Goal: Information Seeking & Learning: Learn about a topic

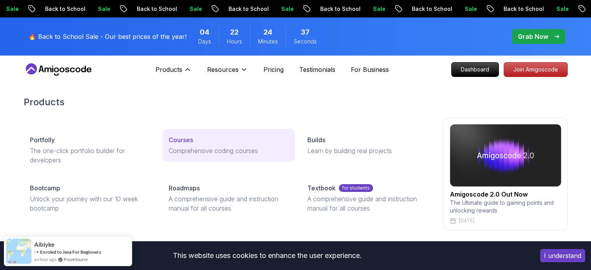
click at [207, 155] on p "Comprehensive coding courses" at bounding box center [229, 150] width 120 height 9
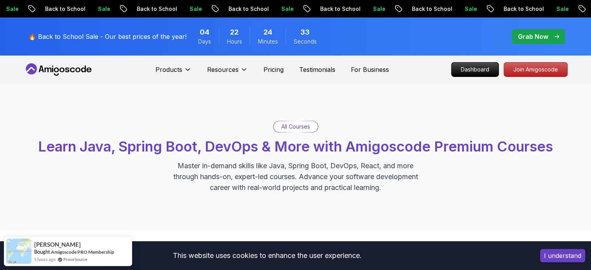
click at [294, 125] on p "All Courses" at bounding box center [295, 127] width 29 height 8
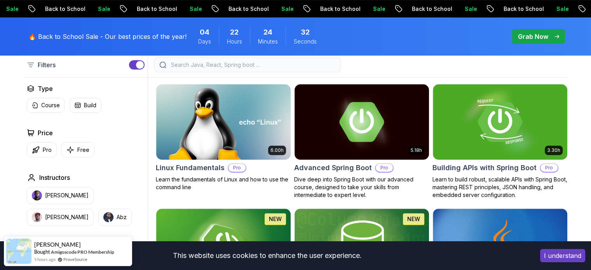
scroll to position [244, 0]
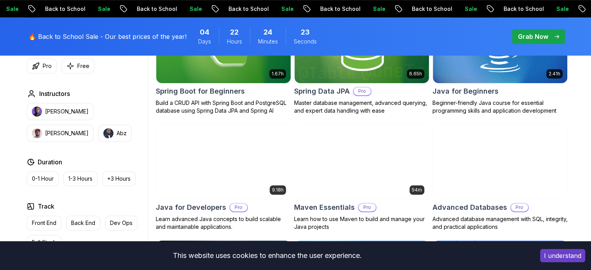
scroll to position [417, 0]
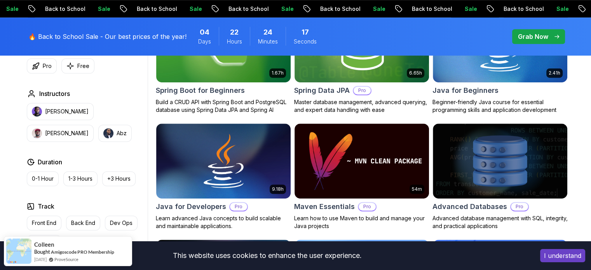
drag, startPoint x: 576, startPoint y: 121, endPoint x: 580, endPoint y: 97, distance: 23.6
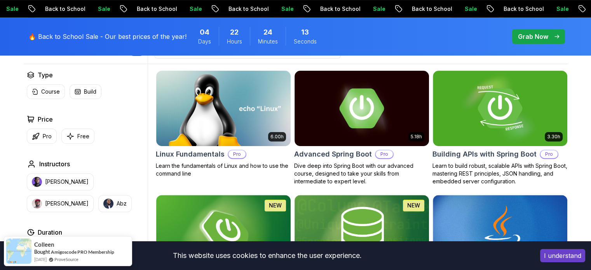
scroll to position [228, 0]
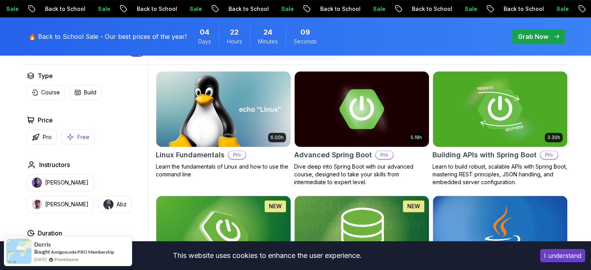
click at [79, 133] on p "Free" at bounding box center [83, 137] width 12 height 8
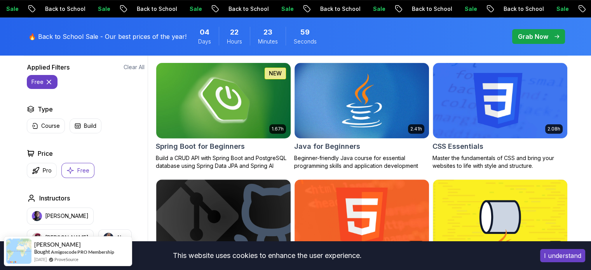
scroll to position [236, 0]
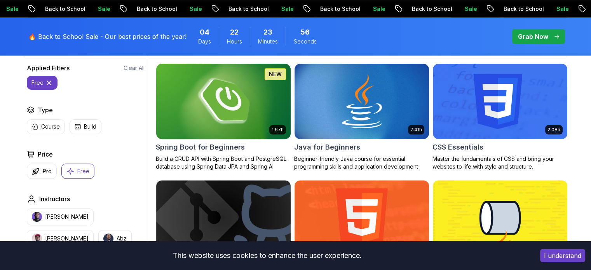
click at [224, 151] on h2 "Spring Boot for Beginners" at bounding box center [200, 147] width 89 height 11
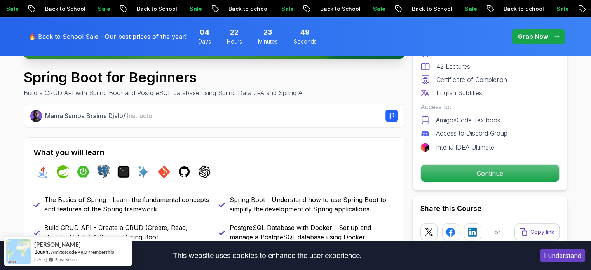
scroll to position [249, 0]
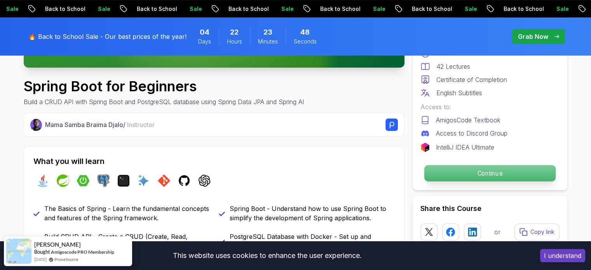
click at [441, 175] on p "Continue" at bounding box center [489, 173] width 131 height 16
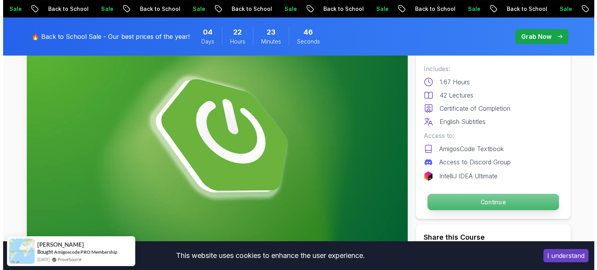
scroll to position [0, 0]
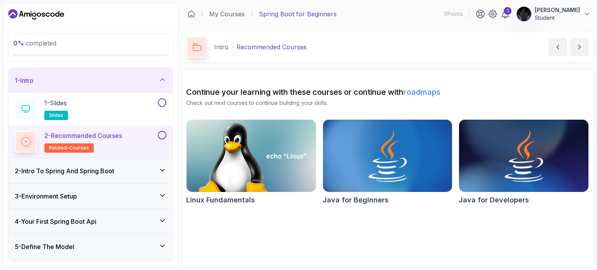
click at [151, 82] on div "1 - Intro" at bounding box center [90, 80] width 151 height 9
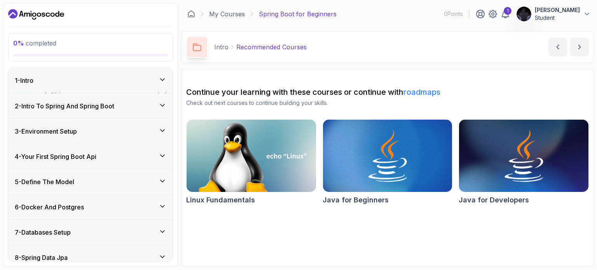
click at [150, 82] on div "1 - Intro" at bounding box center [90, 80] width 151 height 9
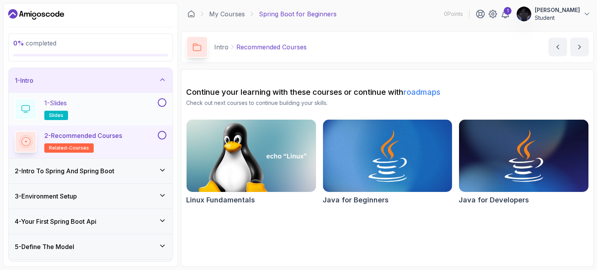
click at [150, 111] on div "1 - Slides slides" at bounding box center [85, 109] width 141 height 22
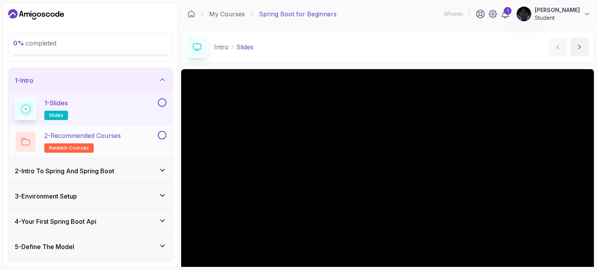
click at [158, 127] on div "2 - Recommended Courses related-courses" at bounding box center [91, 141] width 164 height 33
click at [159, 104] on button at bounding box center [162, 102] width 9 height 9
click at [162, 104] on icon at bounding box center [161, 103] width 7 height 8
click at [162, 99] on button at bounding box center [162, 102] width 9 height 9
click at [161, 134] on button at bounding box center [162, 135] width 9 height 9
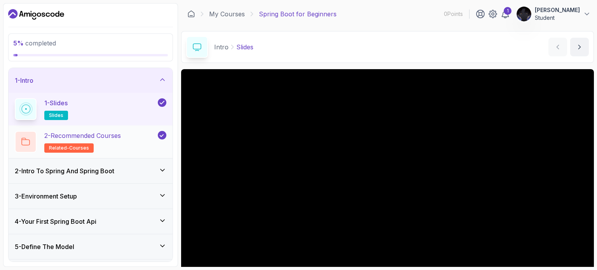
click at [121, 137] on p "2 - Recommended Courses" at bounding box center [82, 135] width 77 height 9
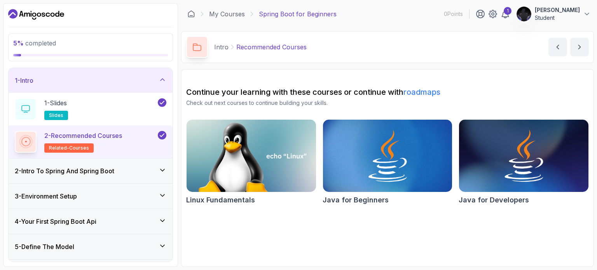
click at [134, 167] on div "2 - Intro To Spring And Spring Boot" at bounding box center [90, 170] width 151 height 9
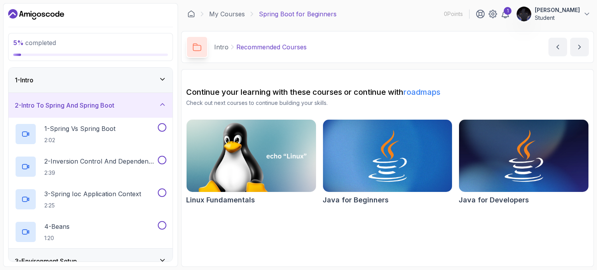
click at [120, 108] on div "2 - Intro To Spring And Spring Boot" at bounding box center [90, 105] width 151 height 9
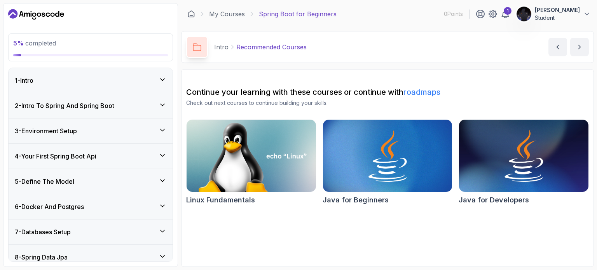
click at [117, 132] on div "3 - Environment Setup" at bounding box center [90, 130] width 151 height 9
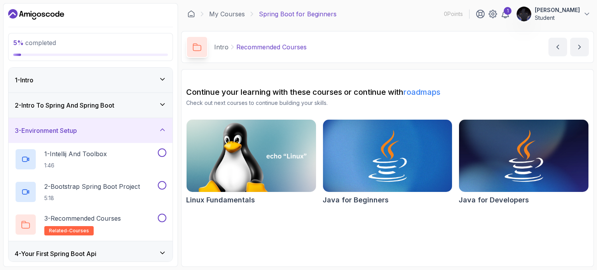
click at [117, 132] on div "3 - Environment Setup" at bounding box center [90, 130] width 151 height 9
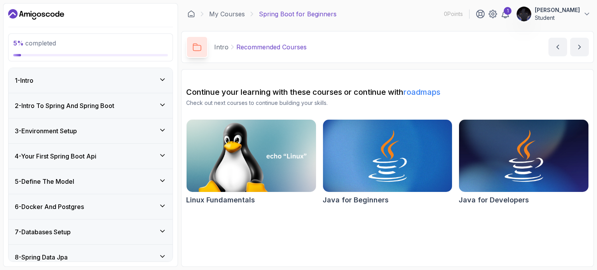
click at [114, 155] on div "4 - Your First Spring Boot Api" at bounding box center [90, 155] width 151 height 9
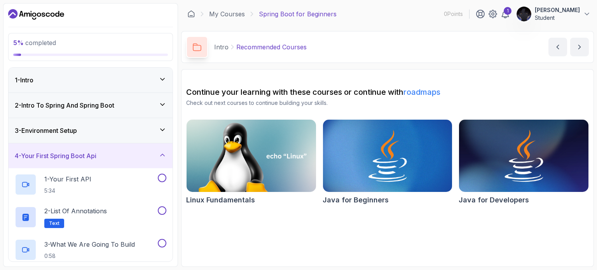
click at [114, 155] on div "4 - Your First Spring Boot Api" at bounding box center [90, 155] width 151 height 9
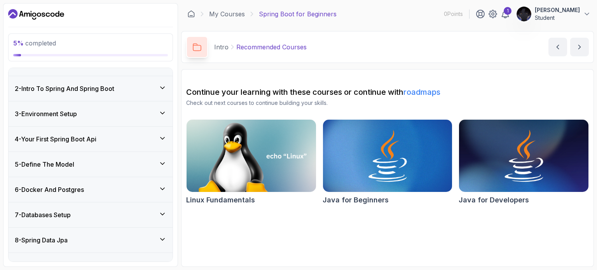
scroll to position [17, 0]
click at [114, 91] on h3 "2 - Intro To Spring And Spring Boot" at bounding box center [64, 88] width 99 height 9
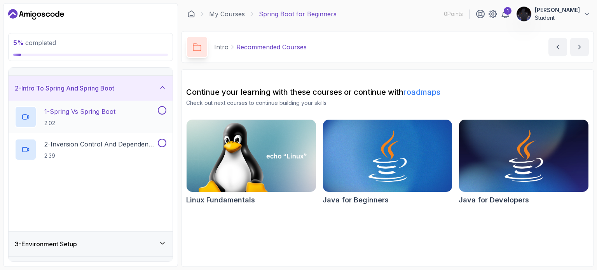
click at [114, 112] on p "1 - Spring Vs Spring Boot" at bounding box center [79, 111] width 71 height 9
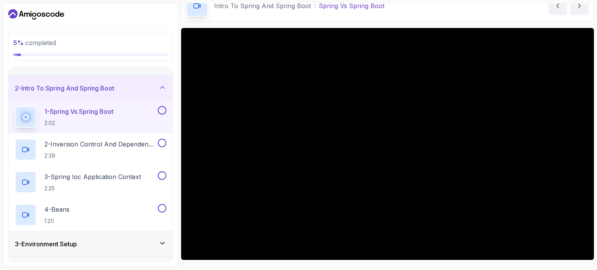
scroll to position [41, 0]
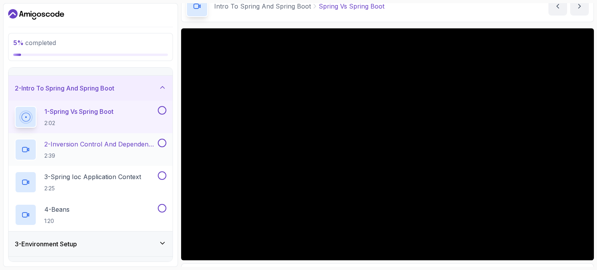
click at [123, 141] on p "2 - Inversion Control And Dependency Injection" at bounding box center [100, 143] width 112 height 9
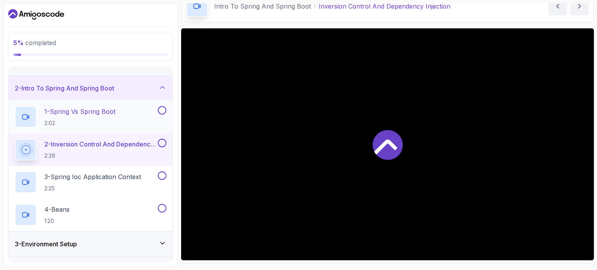
click at [161, 111] on button at bounding box center [162, 110] width 9 height 9
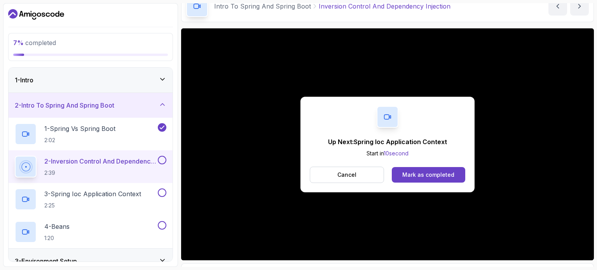
click at [162, 160] on button at bounding box center [162, 160] width 9 height 9
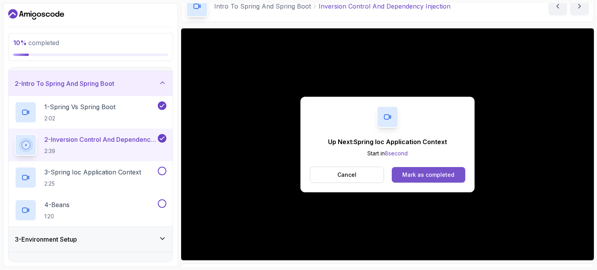
click at [436, 176] on div "Mark as completed" at bounding box center [428, 175] width 52 height 8
